Goal: Information Seeking & Learning: Learn about a topic

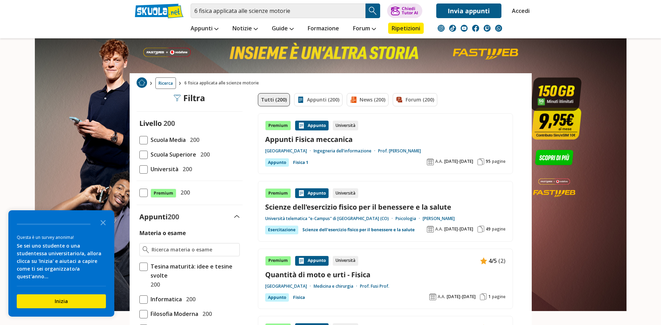
click at [143, 169] on span at bounding box center [143, 169] width 8 height 8
click at [139, 169] on input "Università 200" at bounding box center [139, 169] width 0 height 0
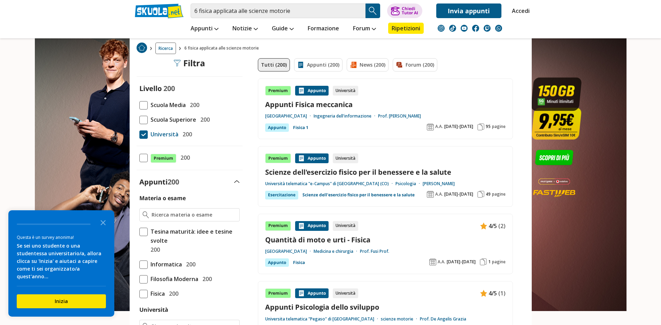
scroll to position [70, 0]
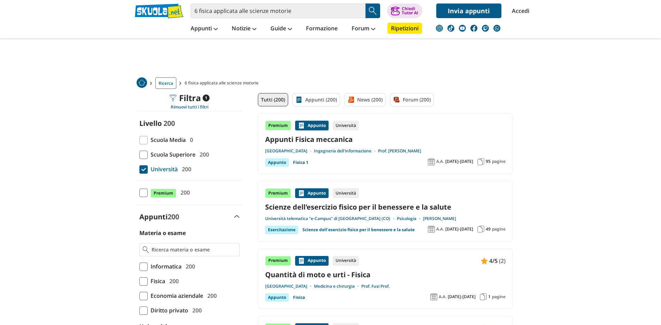
click at [146, 195] on span at bounding box center [143, 192] width 8 height 8
click at [139, 193] on input "Premium 200" at bounding box center [139, 193] width 0 height 0
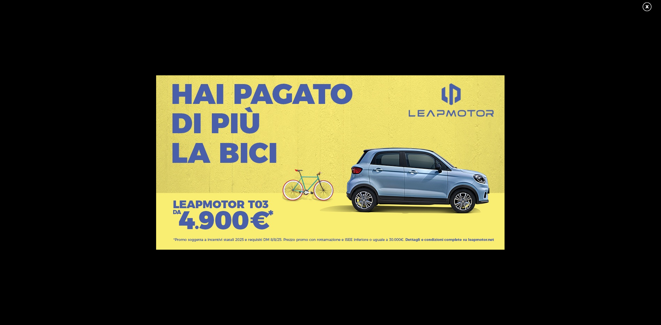
click at [606, 44] on div at bounding box center [330, 162] width 661 height 325
click at [648, 5] on link at bounding box center [649, 7] width 17 height 10
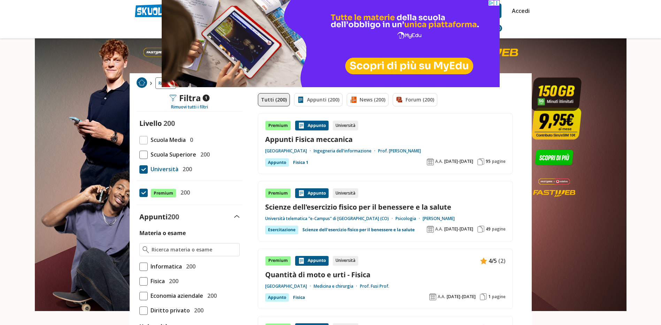
scroll to position [28, 0]
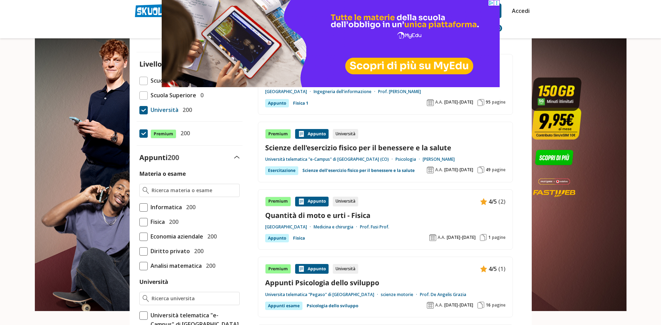
scroll to position [70, 0]
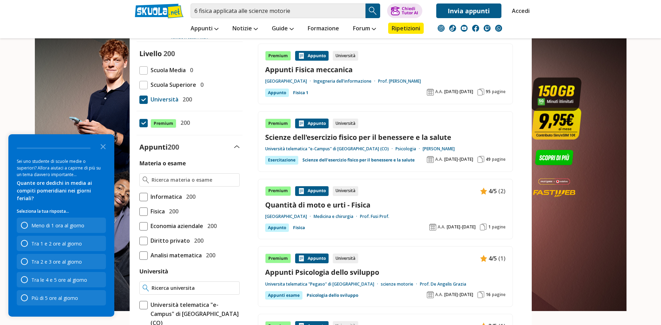
click at [169, 291] on div at bounding box center [189, 287] width 100 height 13
click at [170, 286] on input "Università" at bounding box center [193, 287] width 85 height 7
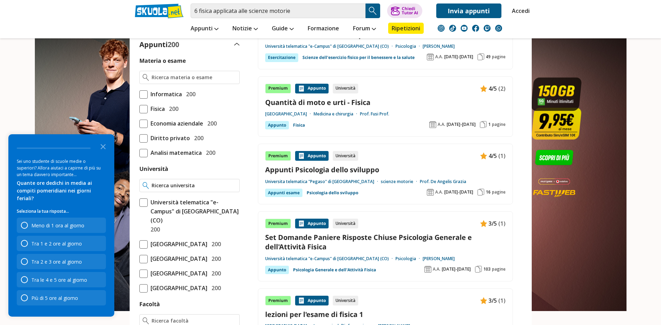
scroll to position [139, 0]
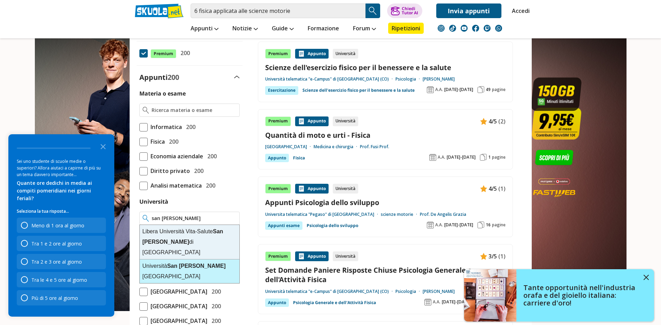
click at [214, 259] on div "Università San Raffaele Roma" at bounding box center [190, 271] width 100 height 24
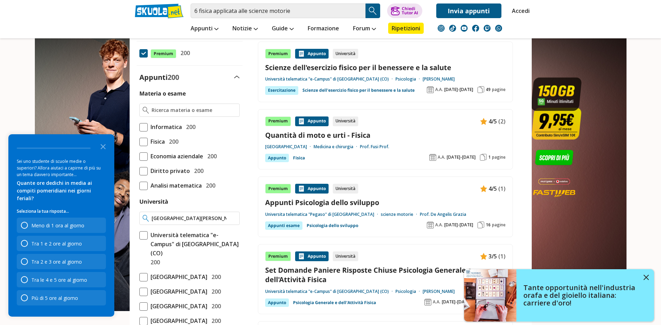
type input "Università San Raffaele Roma"
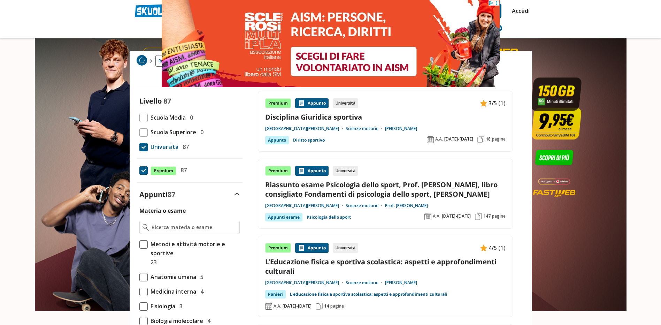
scroll to position [35, 0]
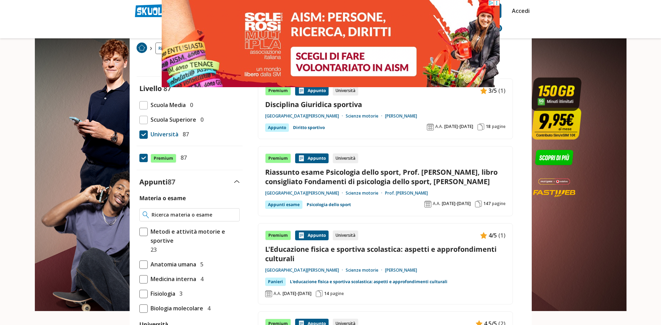
click at [202, 216] on input "Materia o esame" at bounding box center [193, 214] width 85 height 7
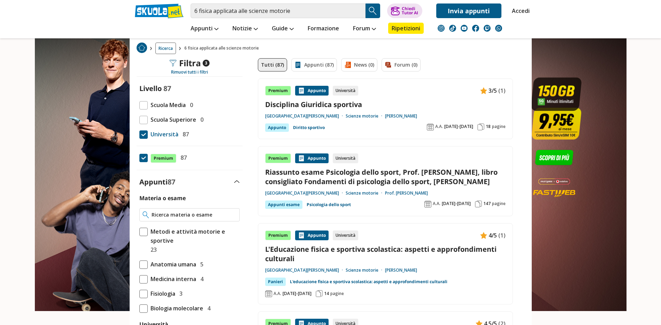
paste input "6-Fisica applicata alle scienze motorie"
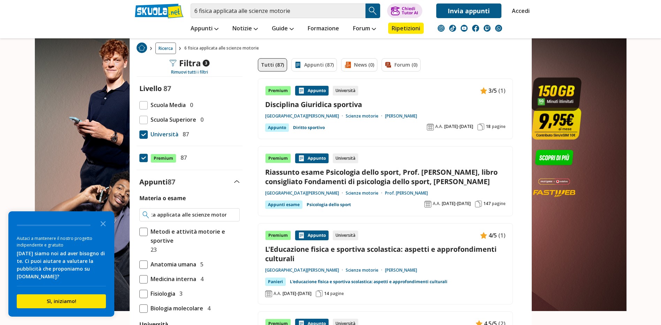
scroll to position [0, 0]
drag, startPoint x: 160, startPoint y: 214, endPoint x: 131, endPoint y: 213, distance: 28.9
click at [157, 214] on input "6-Fisica applicata alle scienze motorie" at bounding box center [193, 214] width 85 height 7
click at [156, 213] on input "6-Fisica applicata alle scienze motorie" at bounding box center [193, 214] width 85 height 7
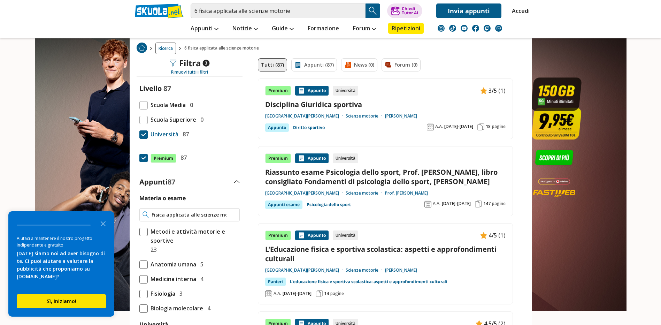
scroll to position [0, 9]
drag, startPoint x: 205, startPoint y: 211, endPoint x: 272, endPoint y: 217, distance: 67.1
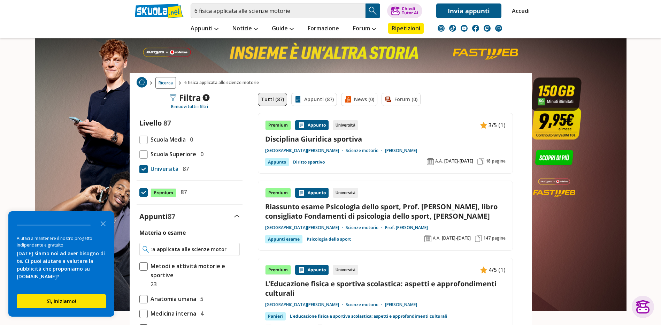
scroll to position [0, 0]
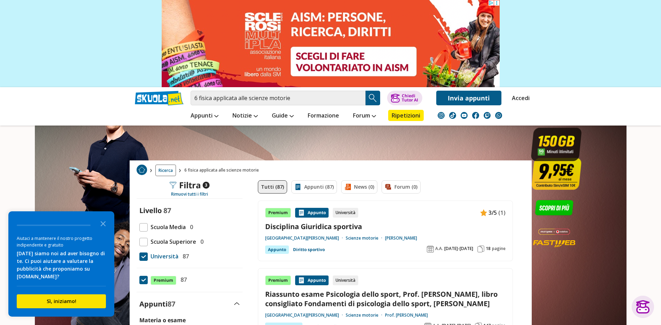
type input "Fisica applicata alle scienze motorie"
click at [166, 172] on span "Ricerca" at bounding box center [165, 169] width 21 height 11
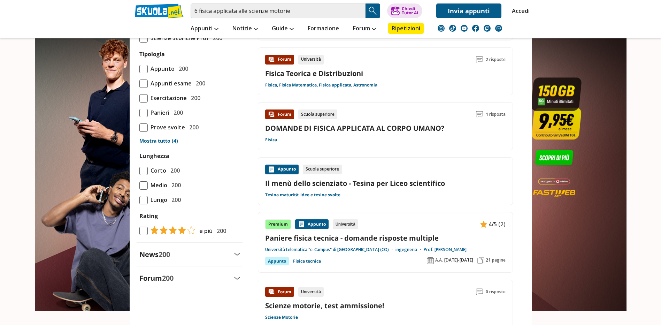
scroll to position [627, 0]
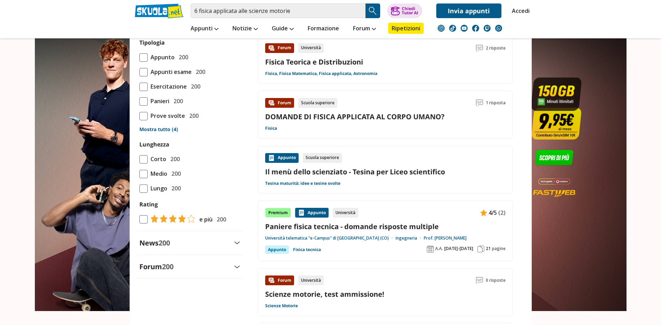
click at [329, 121] on link "DOMANDE DI FISICA APPLICATA AL CORPO UMANO?" at bounding box center [354, 116] width 179 height 9
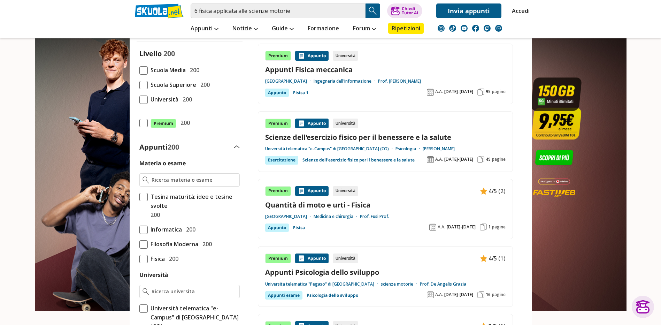
scroll to position [0, 0]
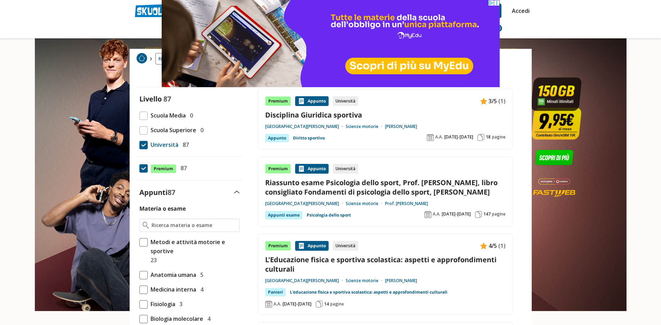
scroll to position [35, 0]
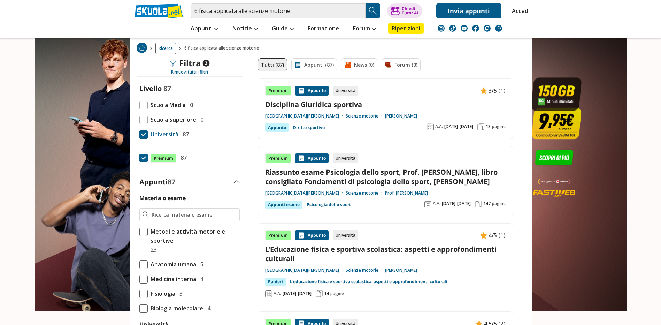
click at [396, 175] on link "Riassunto esame Psicologia dello sport, Prof. Cei Alberto, libro consigliato Fo…" at bounding box center [385, 176] width 240 height 19
